Goal: Check status

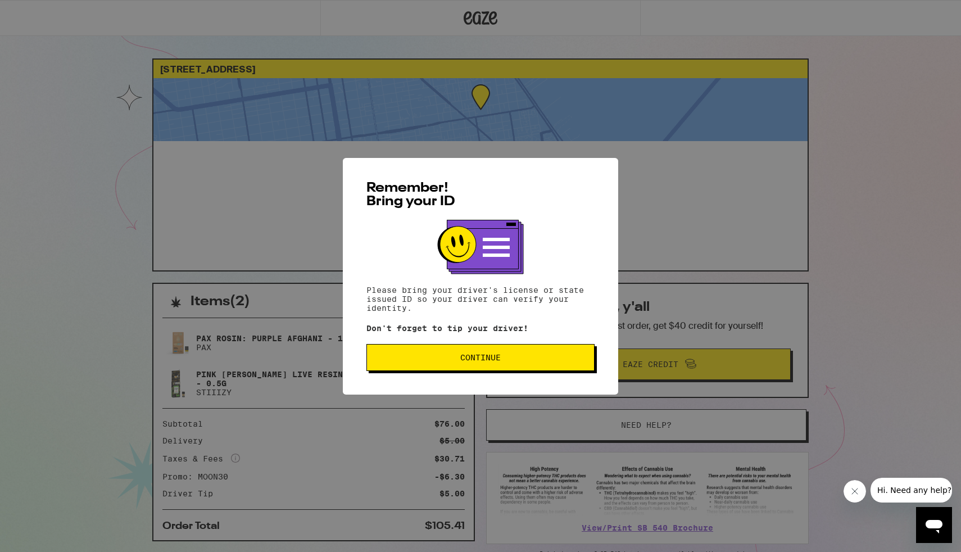
click at [556, 371] on button "Continue" at bounding box center [480, 357] width 228 height 27
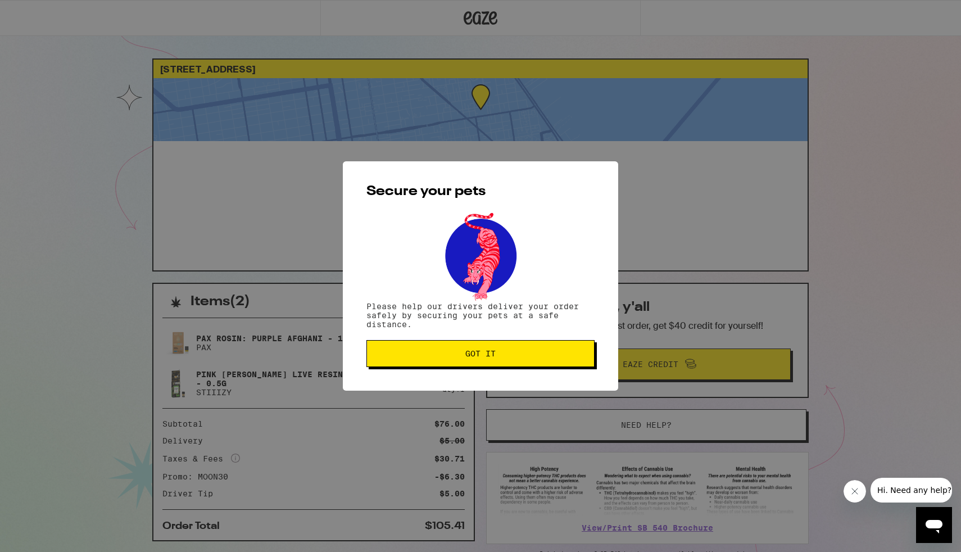
click at [547, 361] on button "Got it" at bounding box center [480, 353] width 228 height 27
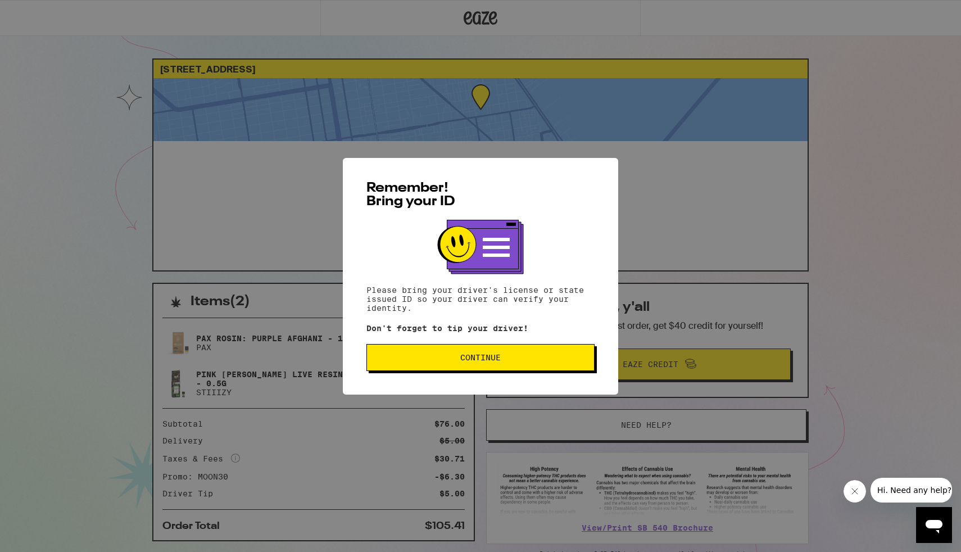
click at [446, 370] on button "Continue" at bounding box center [480, 357] width 228 height 27
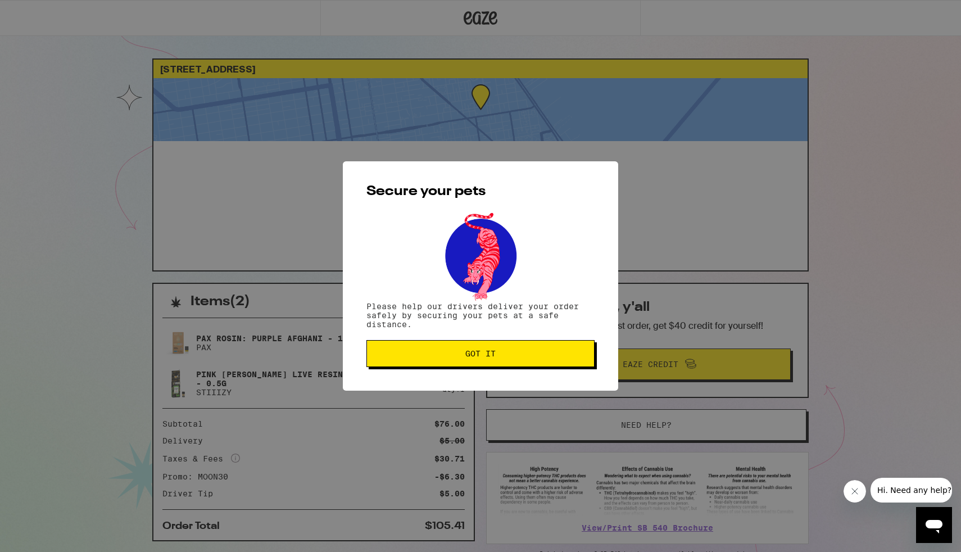
click at [444, 361] on button "Got it" at bounding box center [480, 353] width 228 height 27
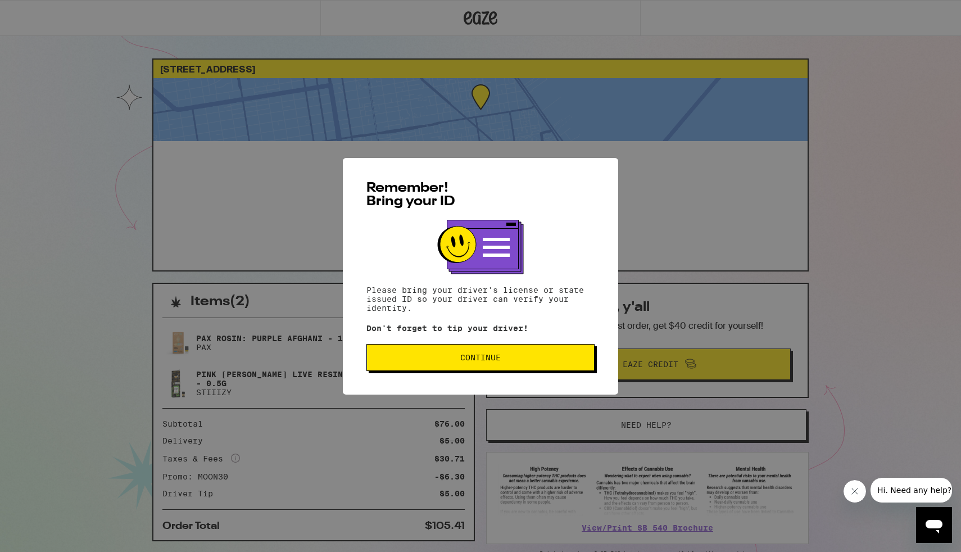
click at [410, 354] on button "Continue" at bounding box center [480, 357] width 228 height 27
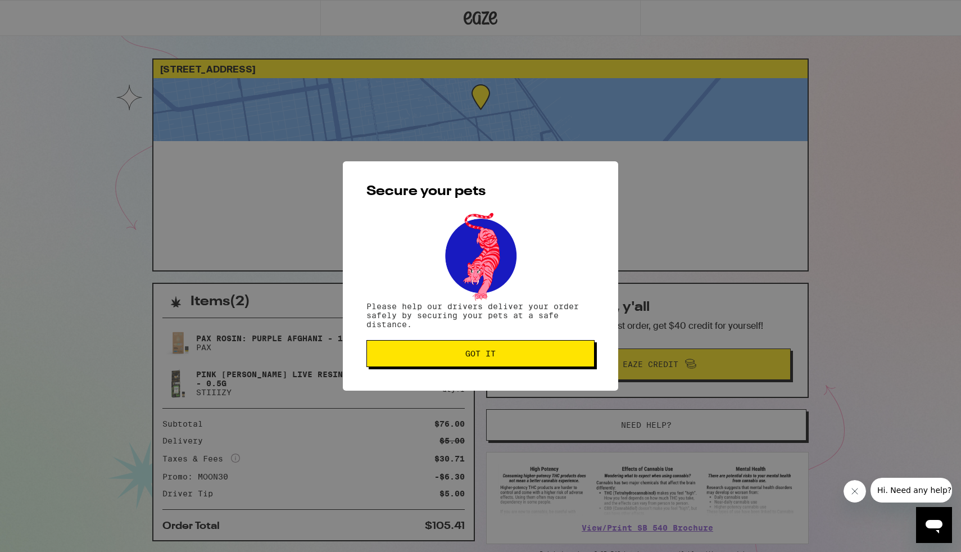
click at [410, 354] on span "Got it" at bounding box center [480, 354] width 209 height 8
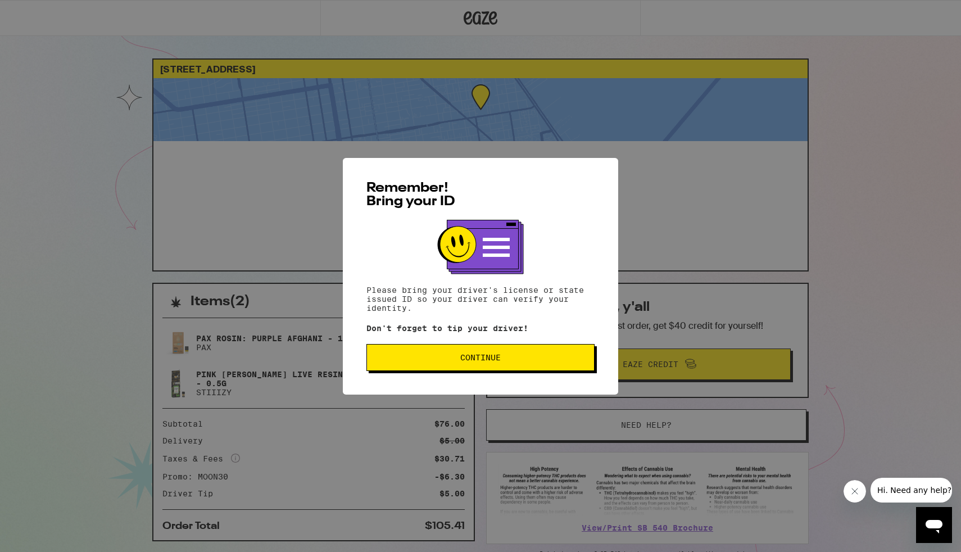
click at [398, 357] on span "Continue" at bounding box center [480, 358] width 209 height 8
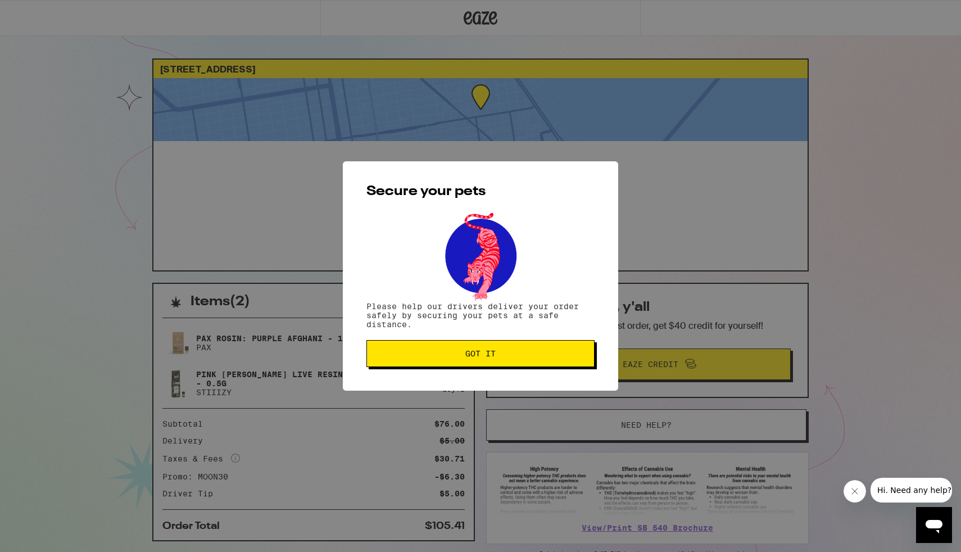
click at [398, 357] on span "Got it" at bounding box center [480, 354] width 209 height 8
